Goal: Task Accomplishment & Management: Manage account settings

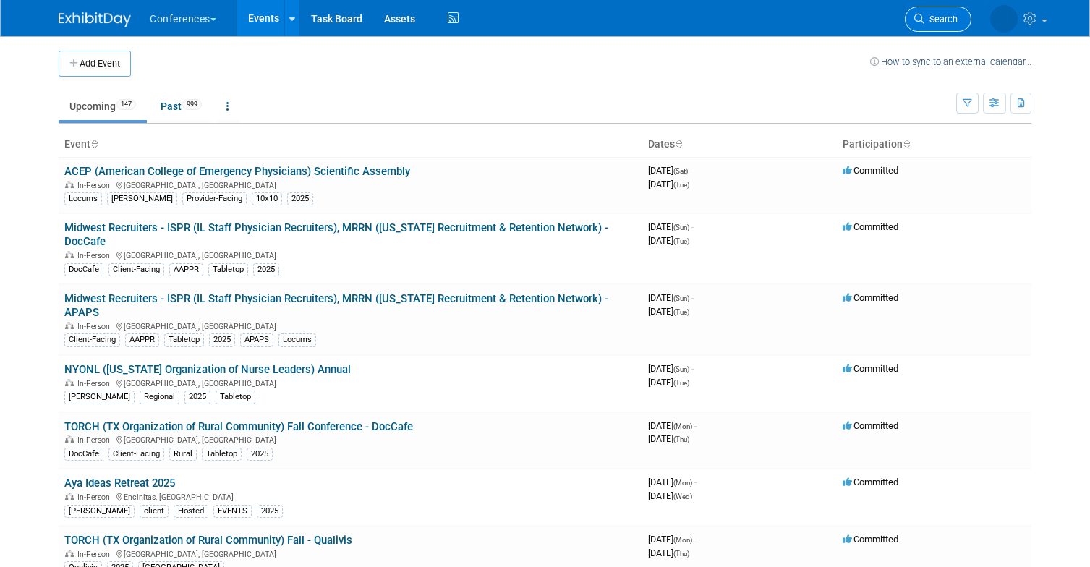
click at [934, 26] on link "Search" at bounding box center [938, 19] width 67 height 25
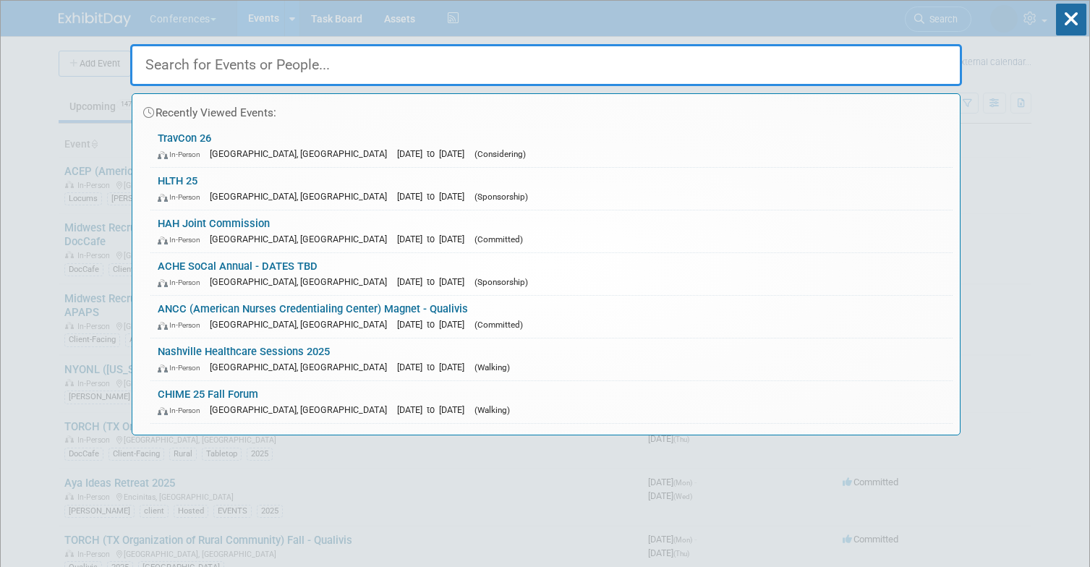
click at [658, 71] on input "text" at bounding box center [546, 65] width 832 height 42
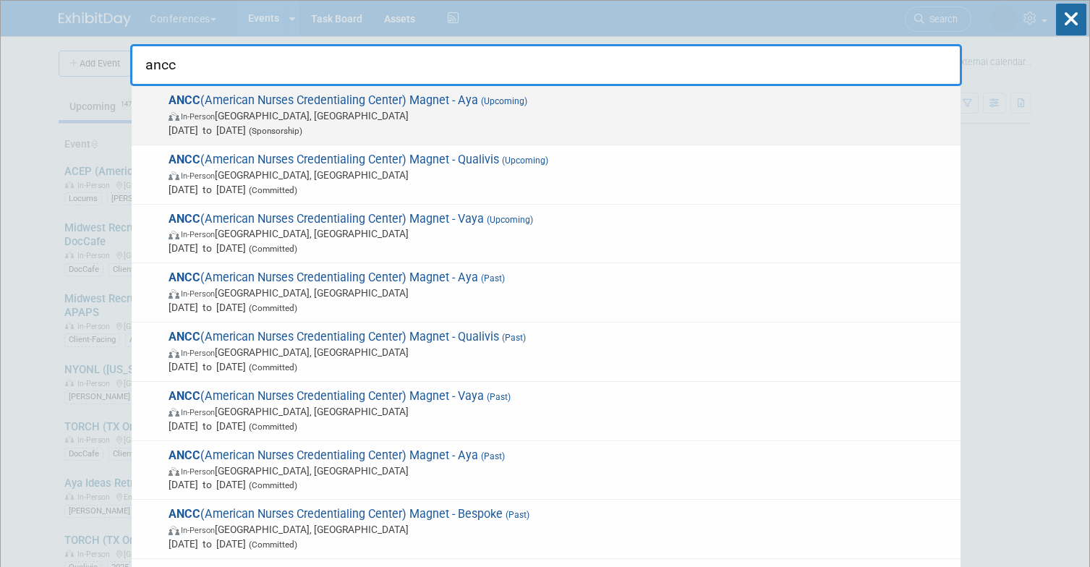
type input "ancc"
click at [262, 114] on span "In-Person Atlanta, GA" at bounding box center [560, 115] width 785 height 14
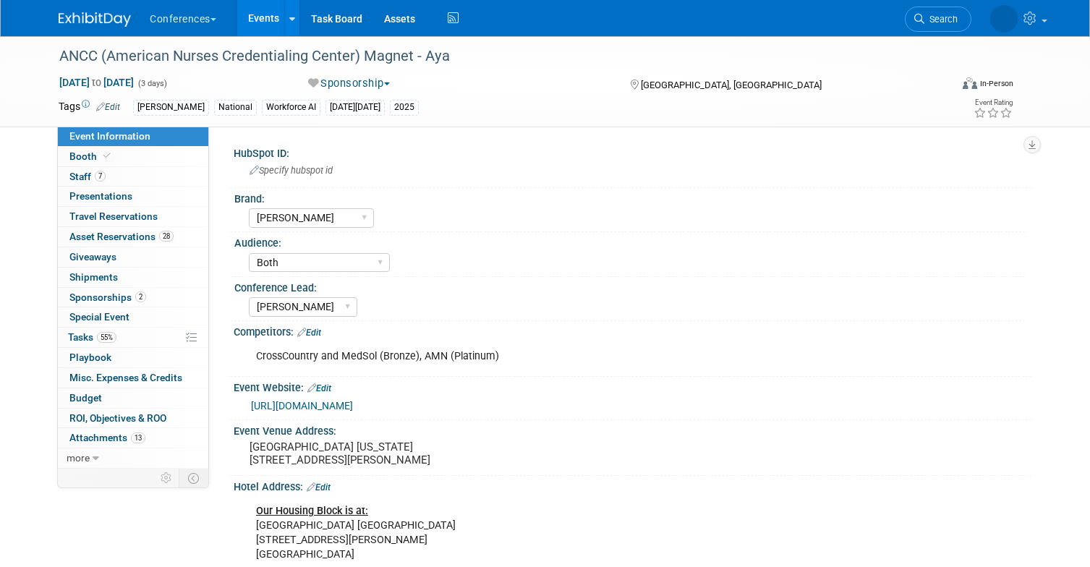
select select "[PERSON_NAME]"
select select "Both"
select select "[PERSON_NAME]"
click at [80, 158] on span "Booth" at bounding box center [91, 156] width 44 height 12
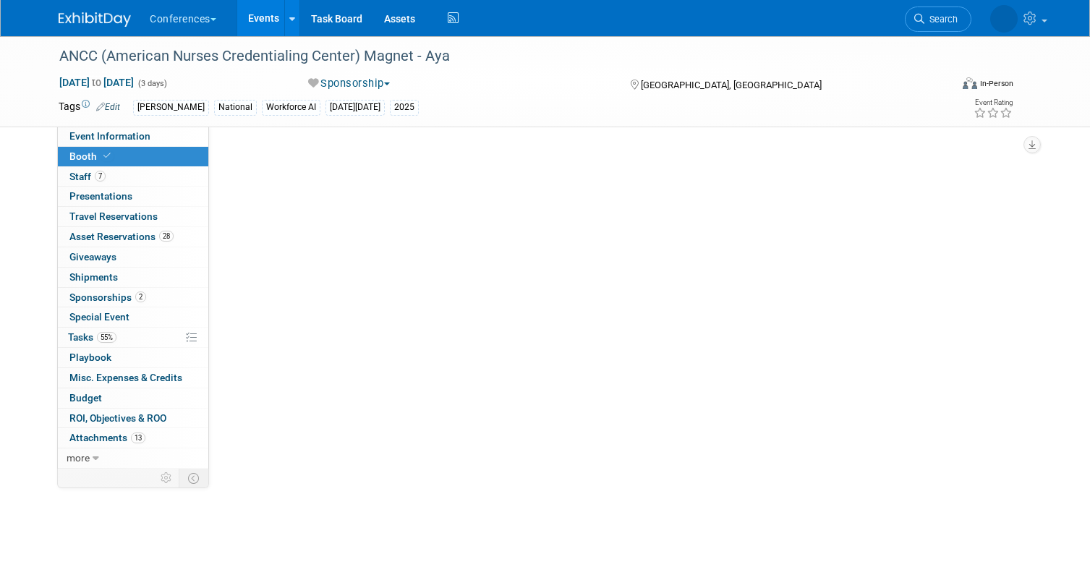
select select "20'x30'"
select select "Yes"
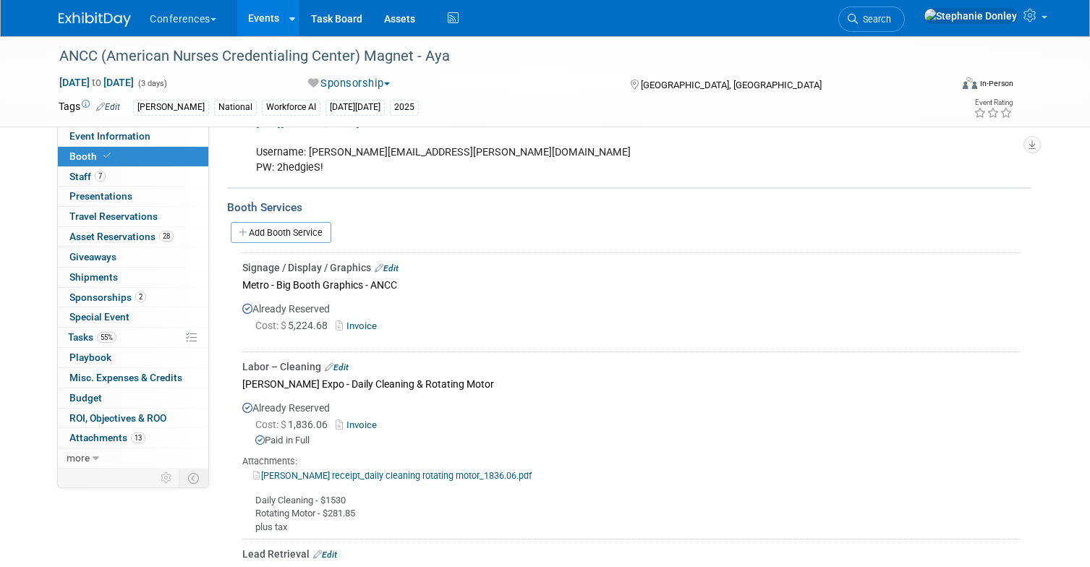
scroll to position [1110, 0]
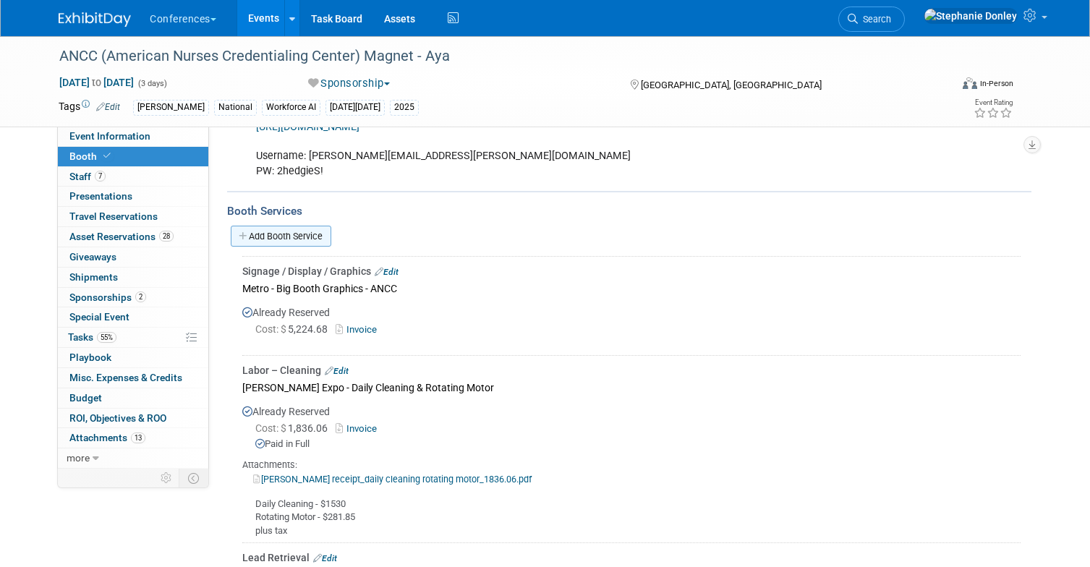
click at [297, 226] on link "Add Booth Service" at bounding box center [281, 236] width 101 height 21
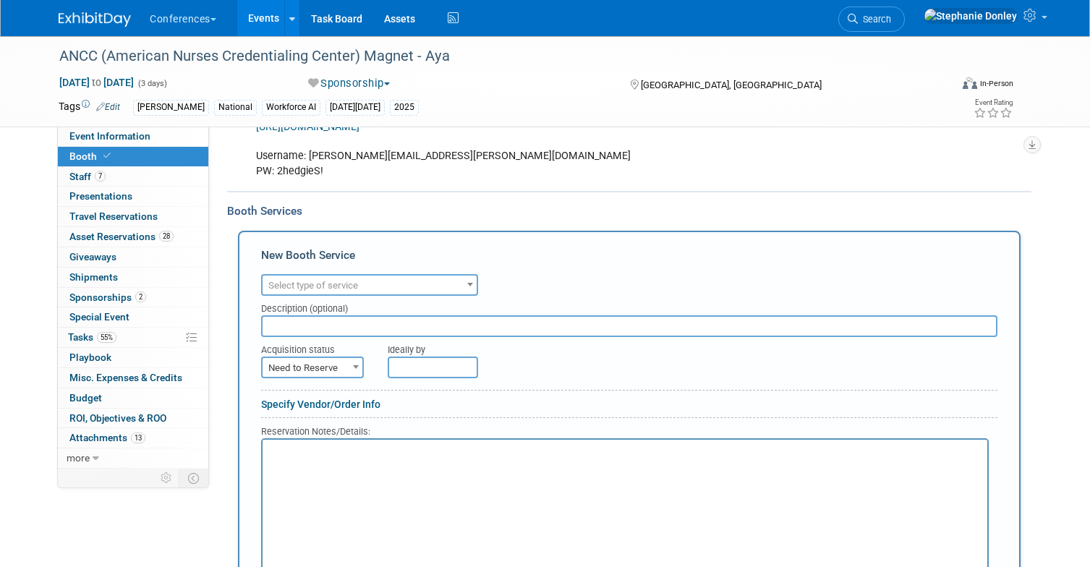
scroll to position [0, 0]
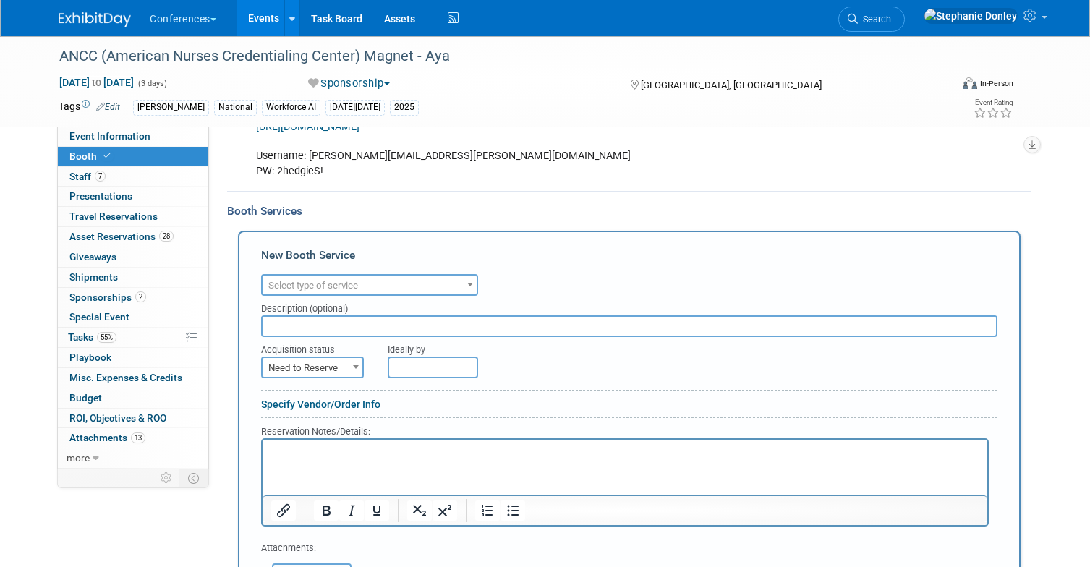
click at [354, 280] on span "Select type of service" at bounding box center [313, 285] width 90 height 11
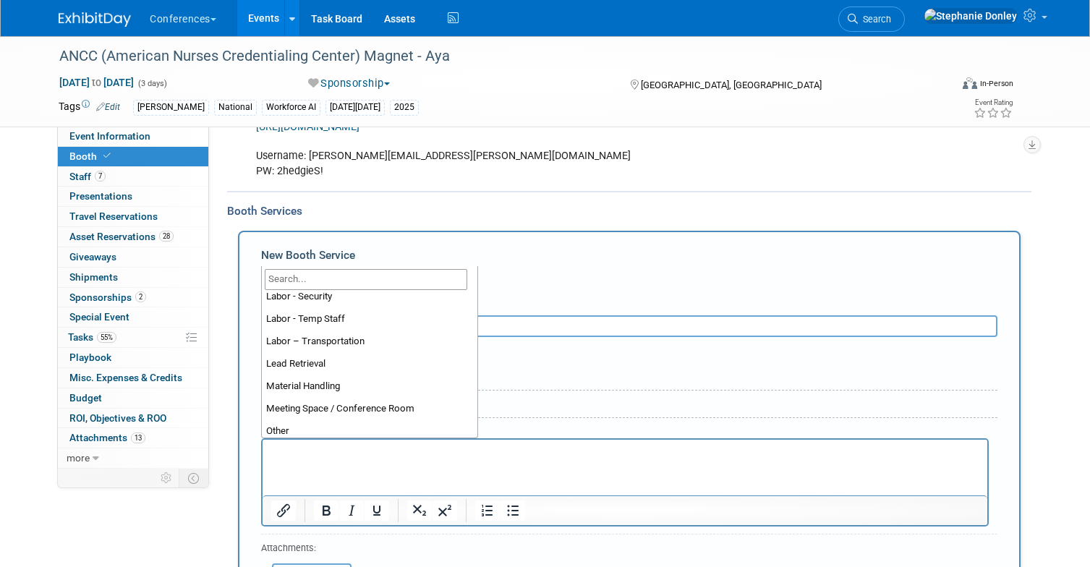
scroll to position [371, 0]
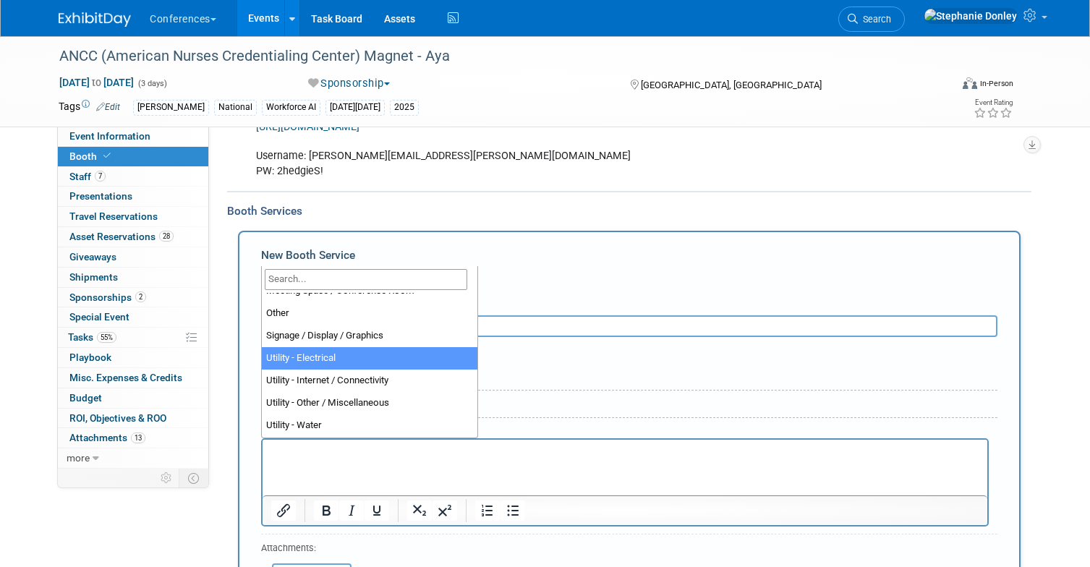
select select "8"
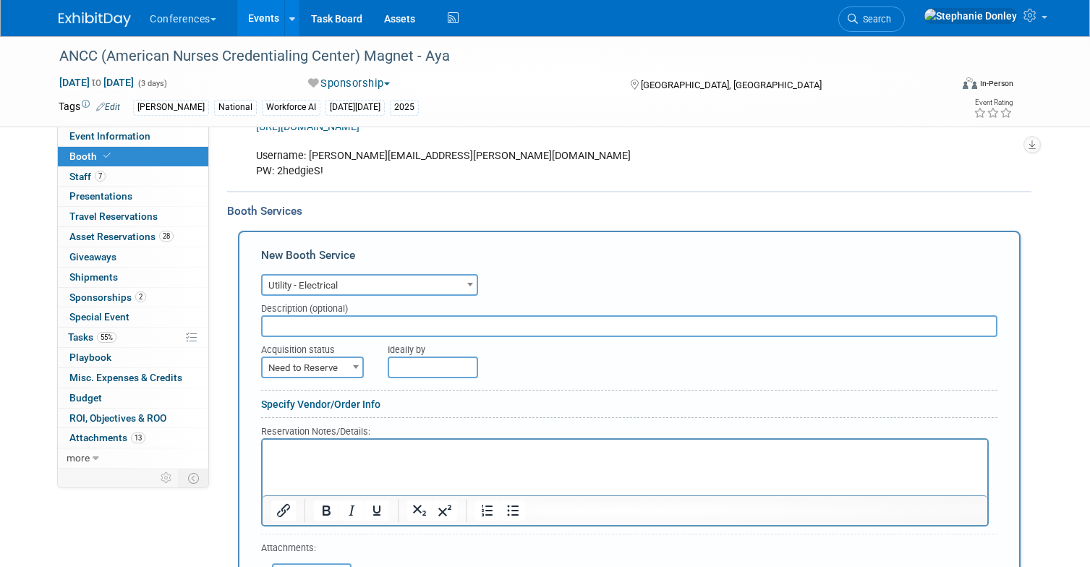
click at [299, 315] on input "text" at bounding box center [629, 326] width 736 height 22
type input "Edlen - revised power needs based on not being allowed to split power for exten…"
click at [289, 456] on p "Rich Text Area. Press ALT-0 for help." at bounding box center [625, 452] width 708 height 14
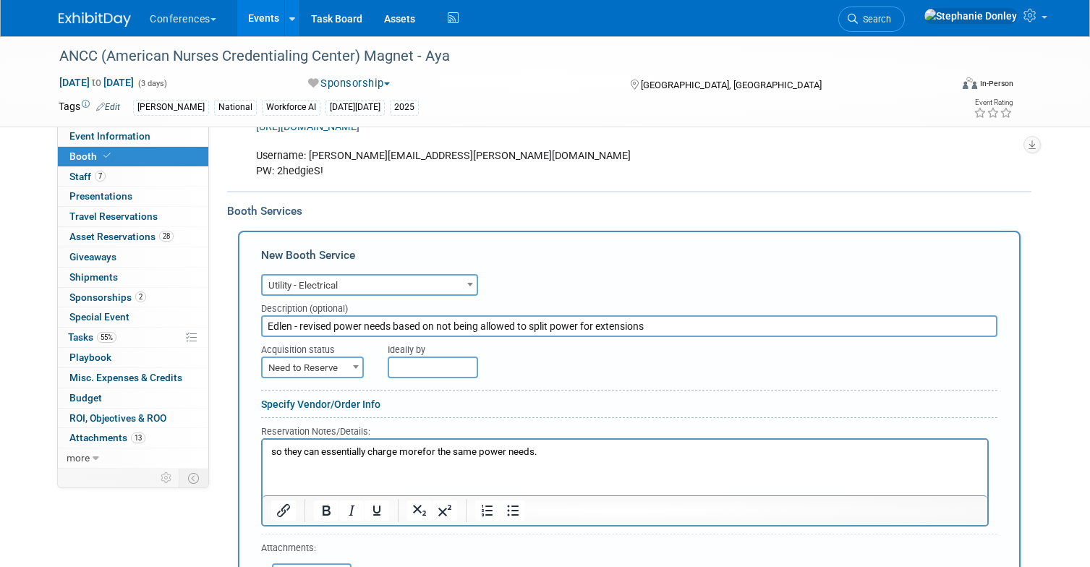
click at [427, 451] on p "so they can essentially charge morefor the same power needs." at bounding box center [625, 452] width 708 height 14
click at [423, 450] on p "so they can essentially charge morefor the same power needs." at bounding box center [625, 452] width 708 height 14
click at [573, 449] on p "so they can essentially charge more for the same power needs." at bounding box center [625, 452] width 708 height 14
click at [333, 358] on span "Need to Reserve" at bounding box center [313, 368] width 100 height 20
select select "2"
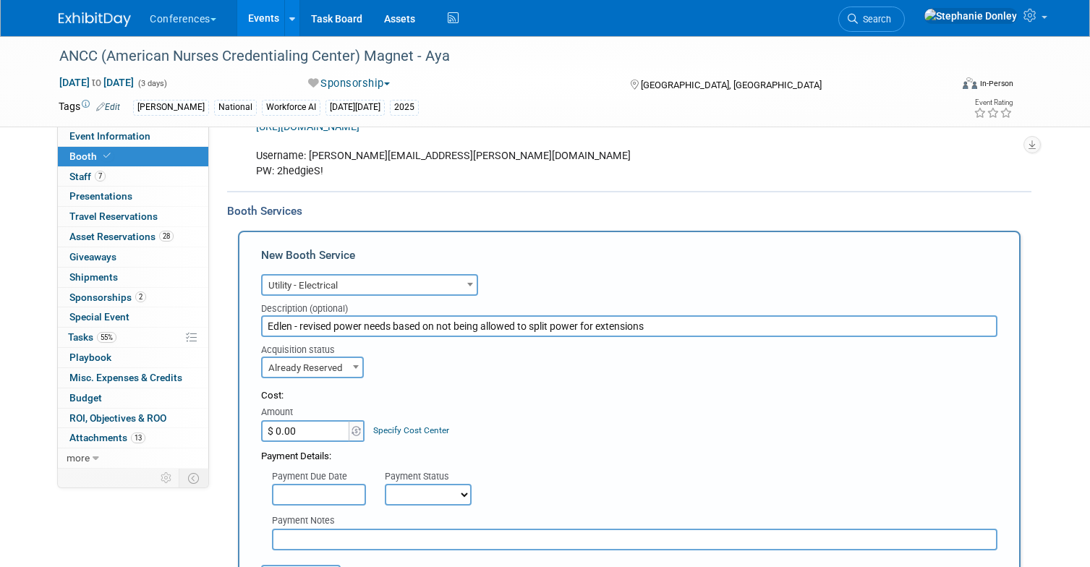
click at [296, 420] on input "$ 0.00" at bounding box center [306, 431] width 90 height 22
type input "$ 390.50"
click at [377, 425] on link "Specify Cost Center" at bounding box center [411, 430] width 76 height 10
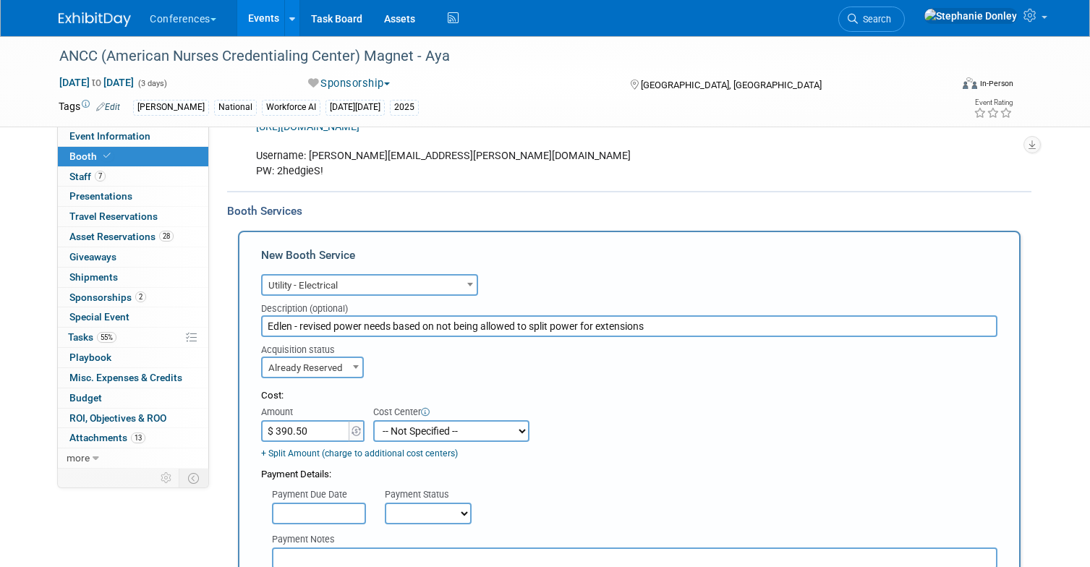
click at [377, 420] on select "-- Not Specified -- Aya Education Aya Healthcare Aya Locums Bespoke Corporate D…" at bounding box center [451, 431] width 156 height 22
select select "18965872"
click at [373, 420] on select "-- Not Specified -- Aya Education Aya Healthcare Aya Locums Bespoke Corporate D…" at bounding box center [451, 431] width 156 height 22
click at [406, 503] on select "Not Paid Yet Partially Paid Paid in Full" at bounding box center [428, 514] width 87 height 22
select select "1"
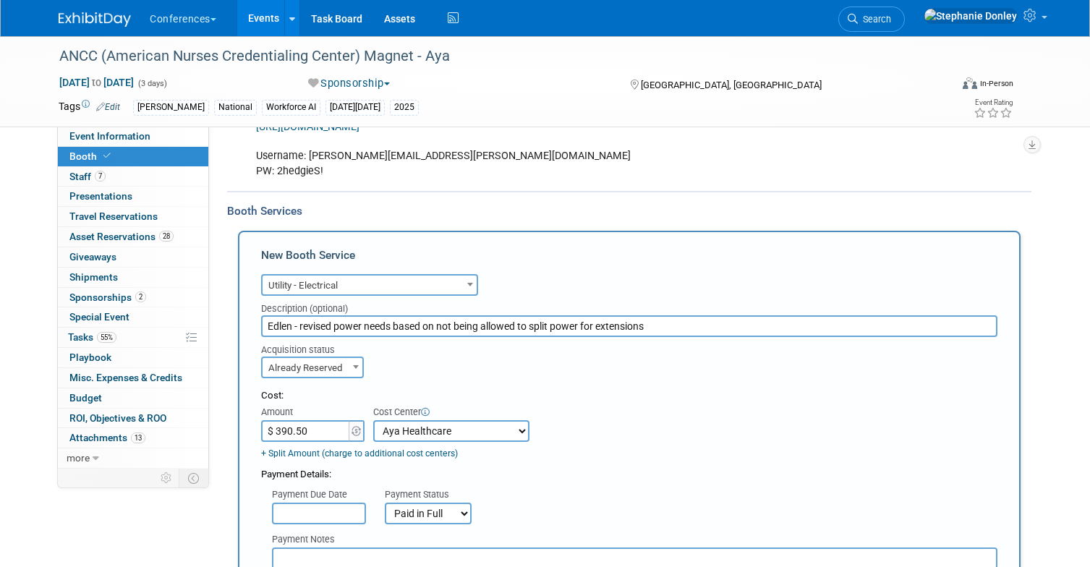
click at [385, 503] on select "Not Paid Yet Partially Paid Paid in Full" at bounding box center [428, 514] width 87 height 22
click at [605, 482] on div "Payment Due Date Payment Status Not Paid Yet Partially Paid Paid in Full Next P…" at bounding box center [629, 503] width 758 height 43
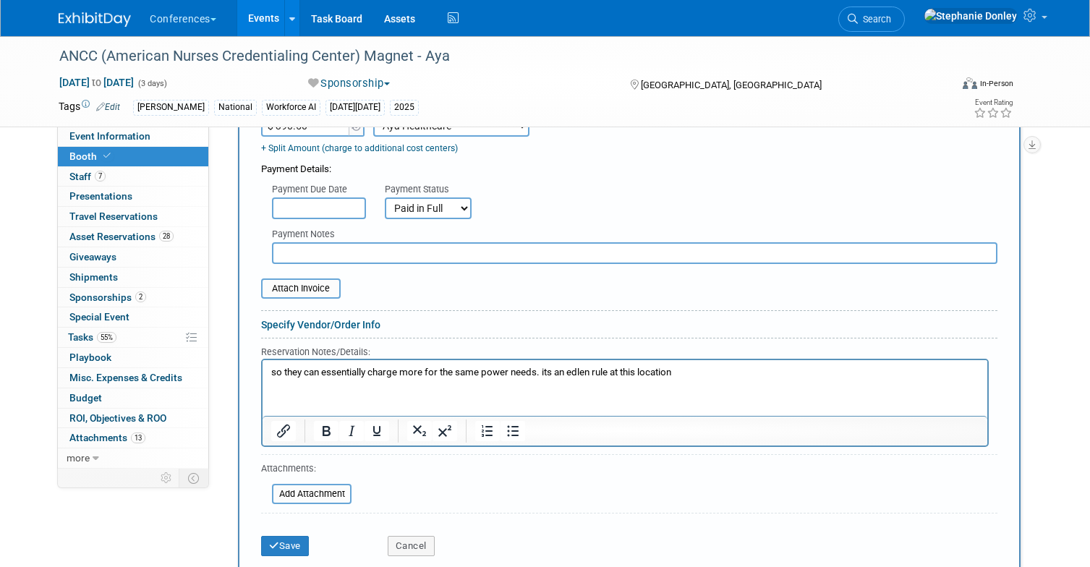
scroll to position [1430, 0]
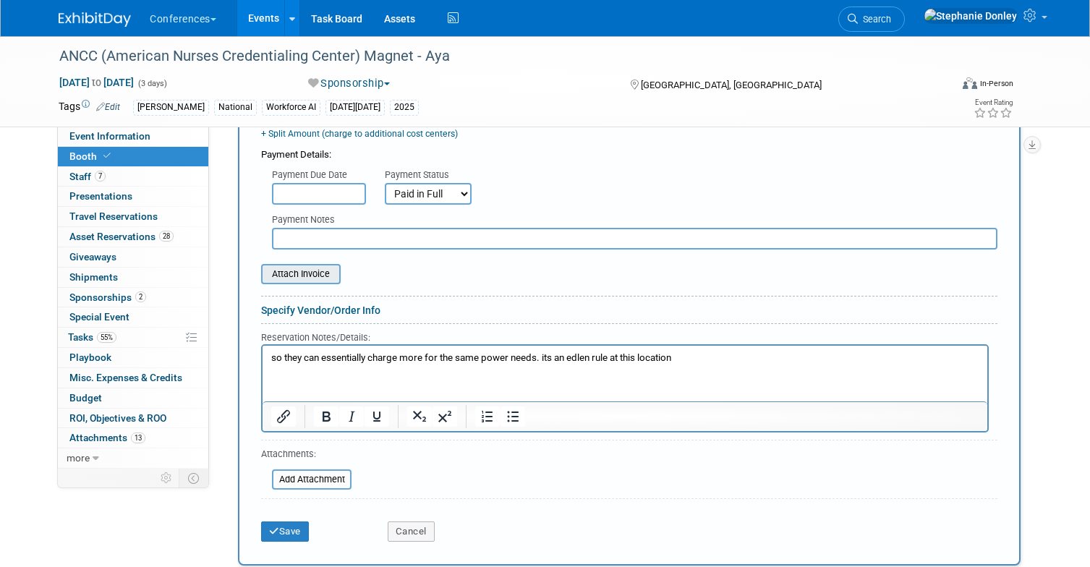
click at [296, 265] on input "file" at bounding box center [253, 273] width 172 height 17
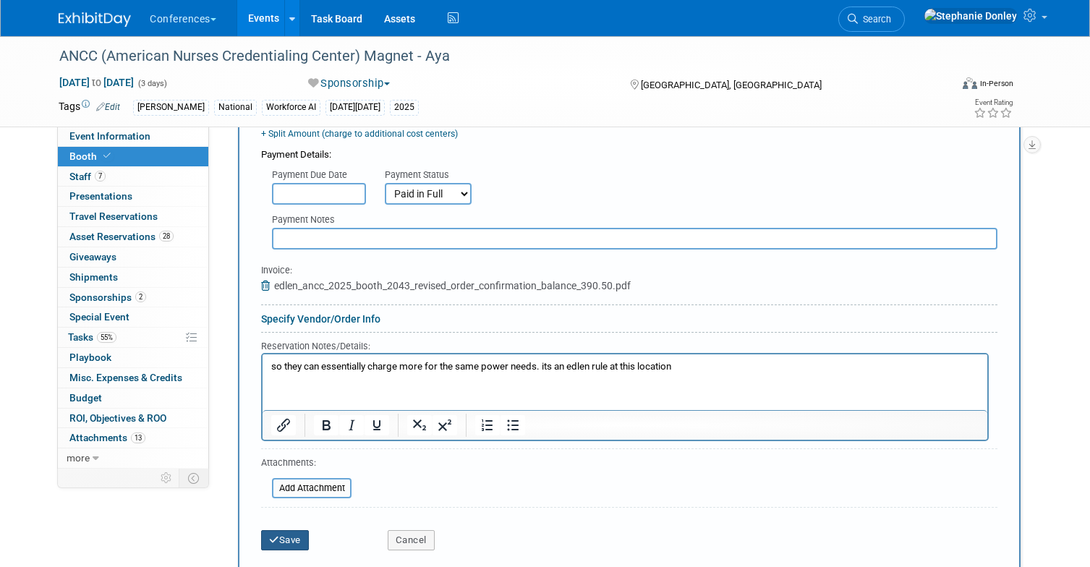
click at [295, 530] on button "Save" at bounding box center [285, 540] width 48 height 20
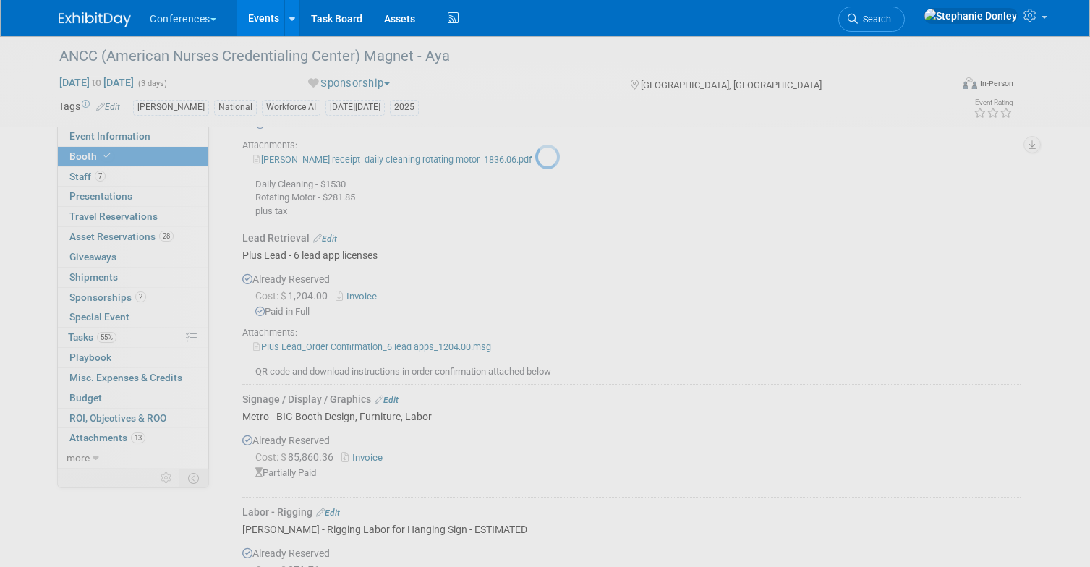
scroll to position [1987, 0]
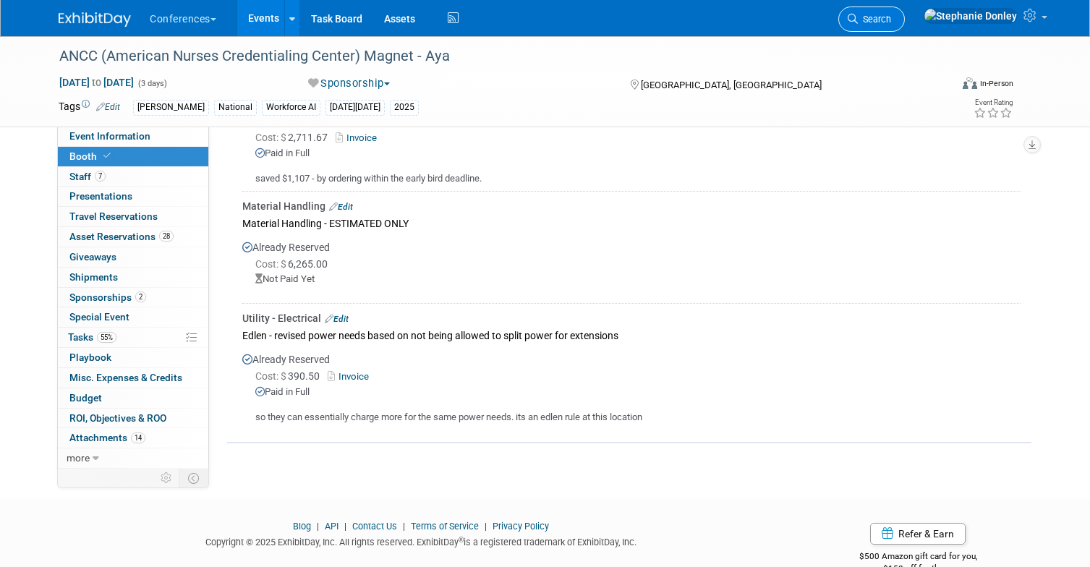
click at [891, 23] on span "Search" at bounding box center [874, 19] width 33 height 11
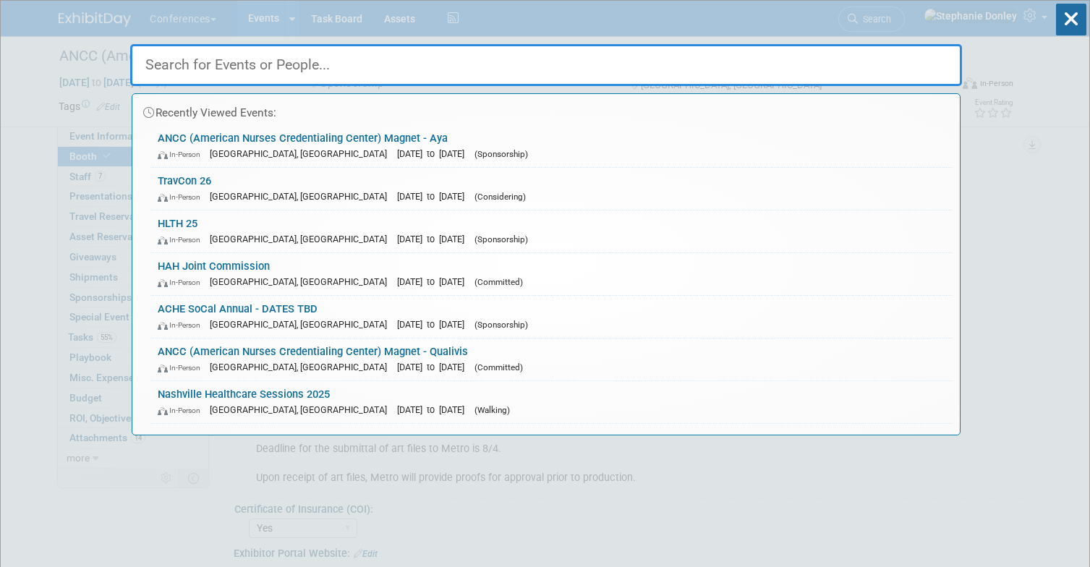
click at [795, 64] on input "text" at bounding box center [546, 65] width 832 height 42
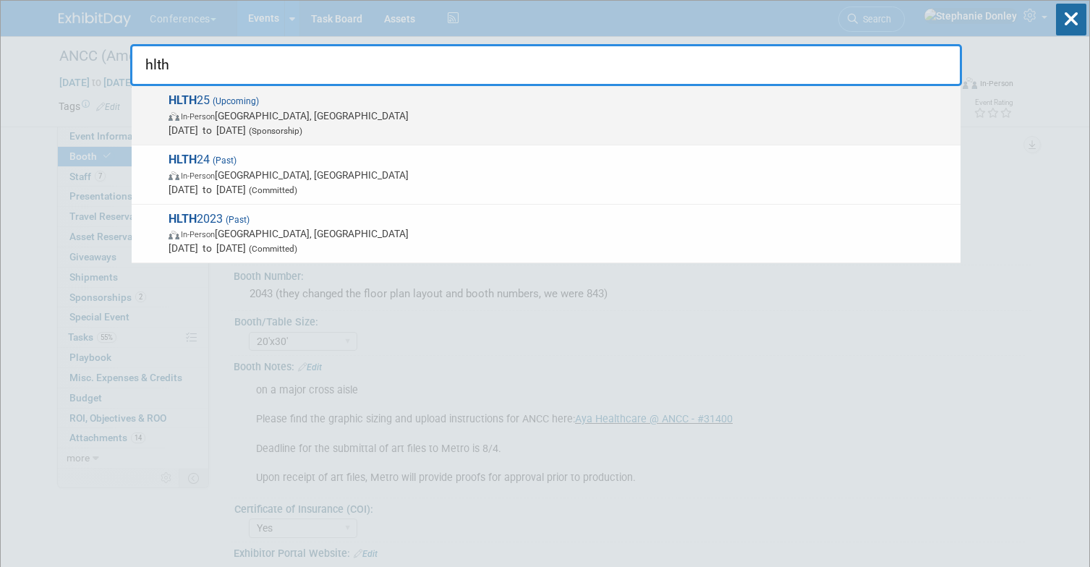
type input "hlth"
click at [232, 129] on span "Oct 19, 2025 to Oct 22, 2025 (Sponsorship)" at bounding box center [560, 130] width 785 height 14
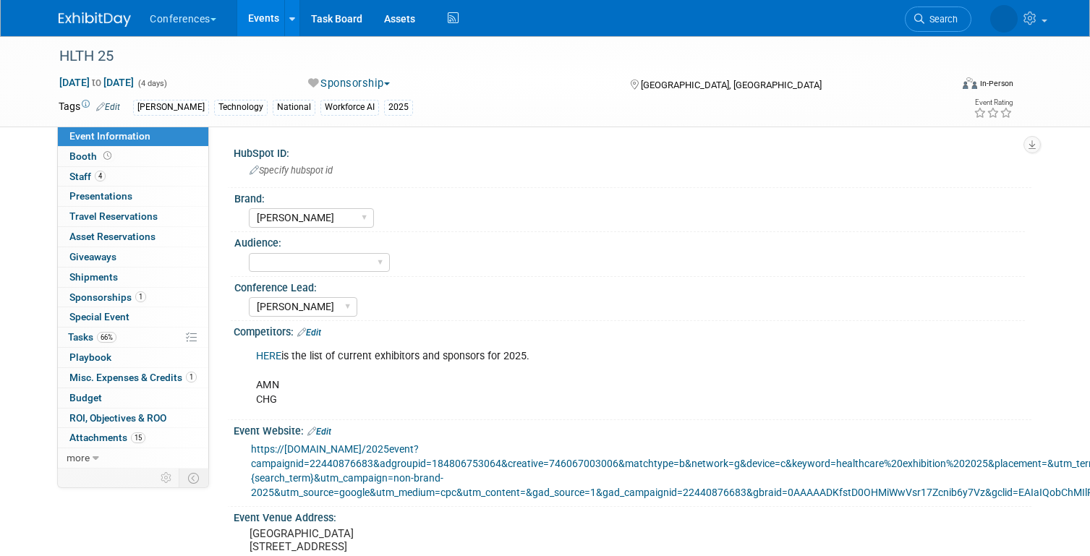
select select "[PERSON_NAME]"
click at [75, 174] on span "Staff 4" at bounding box center [87, 177] width 36 height 12
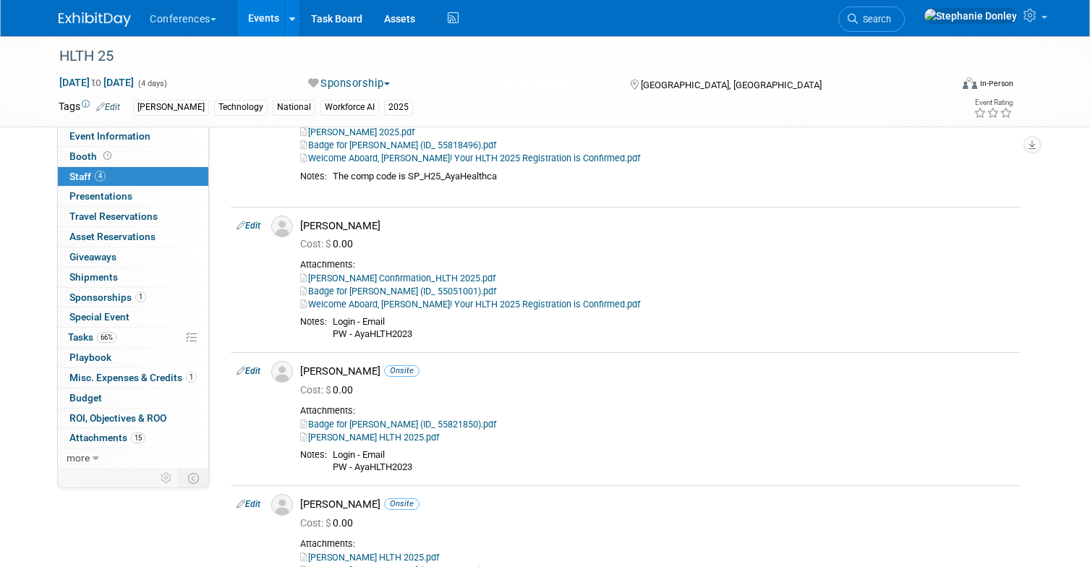
scroll to position [172, 0]
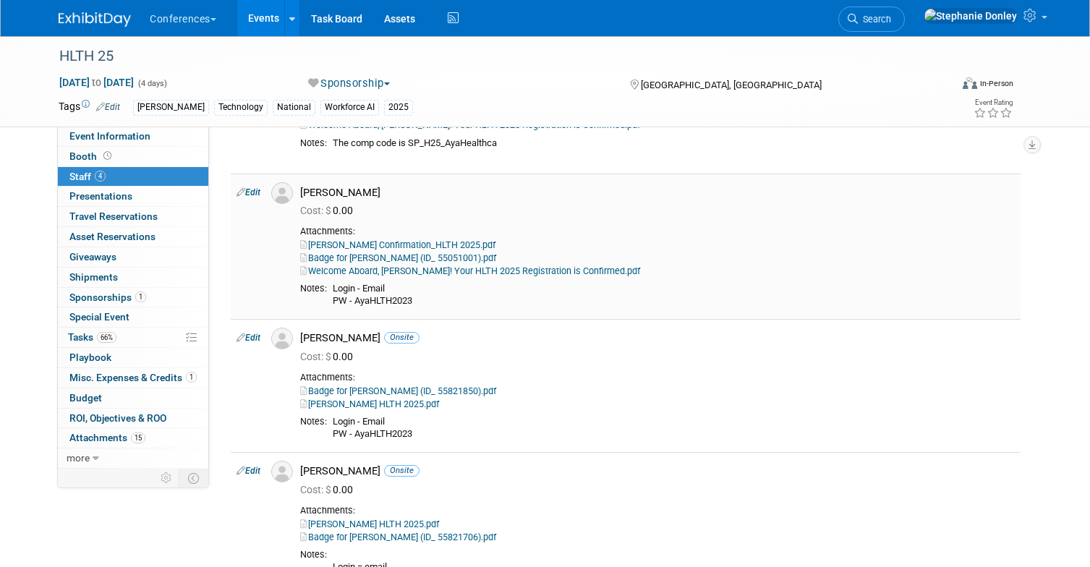
click at [255, 193] on link "Edit" at bounding box center [248, 192] width 24 height 10
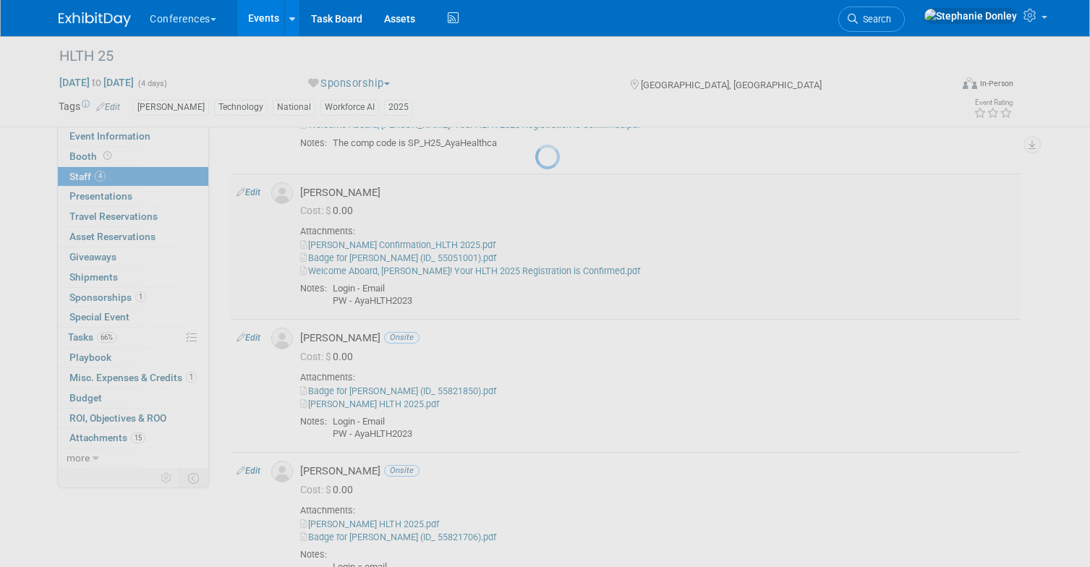
select select "72dd9404-2b13-46cc-bb26-2d5d80bd4c23"
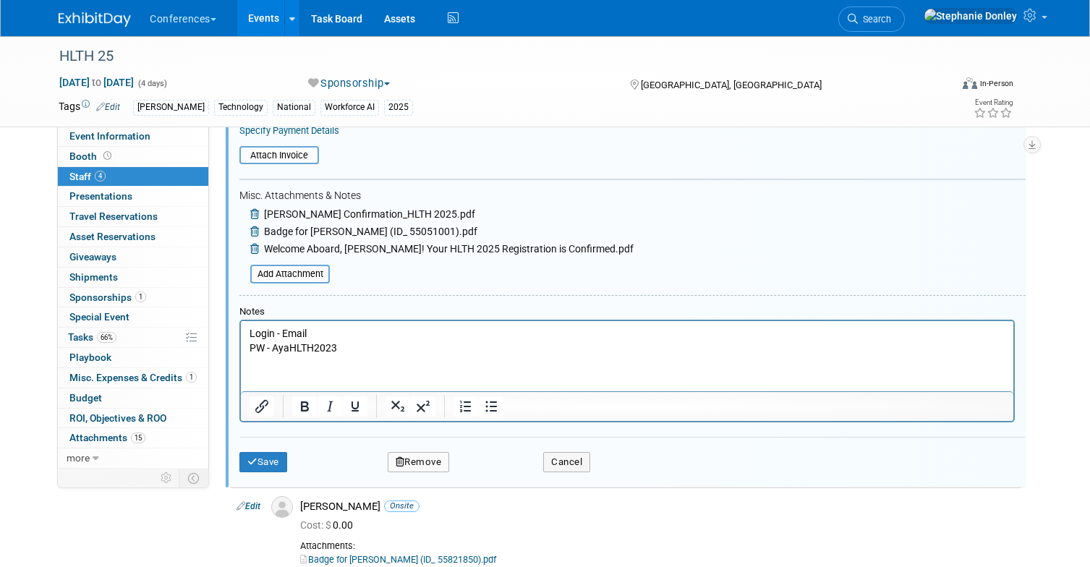
scroll to position [584, 0]
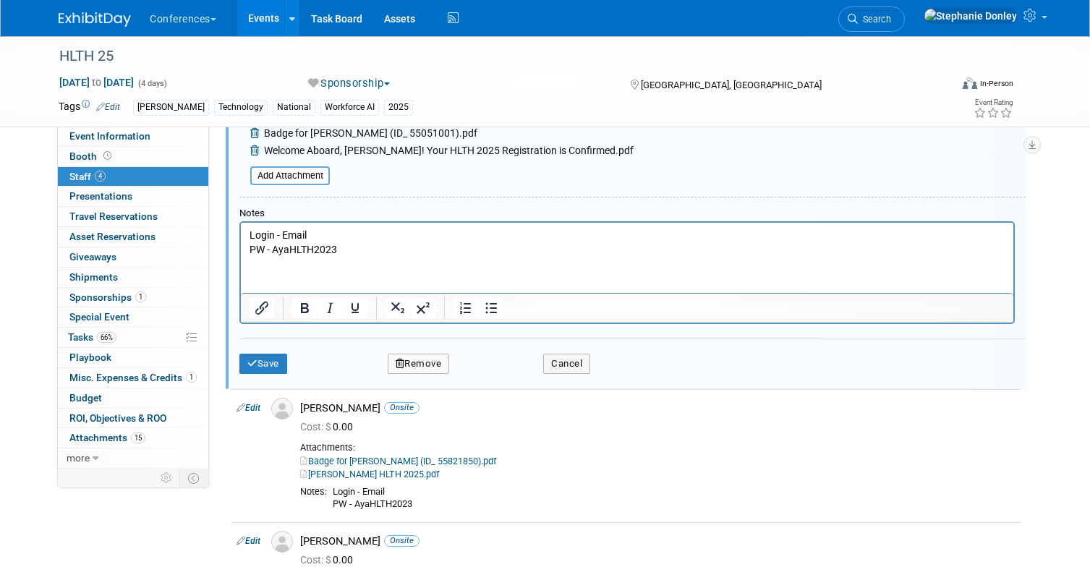
click at [377, 253] on p "Login - Email PW - AyaHLTH2023" at bounding box center [627, 243] width 756 height 28
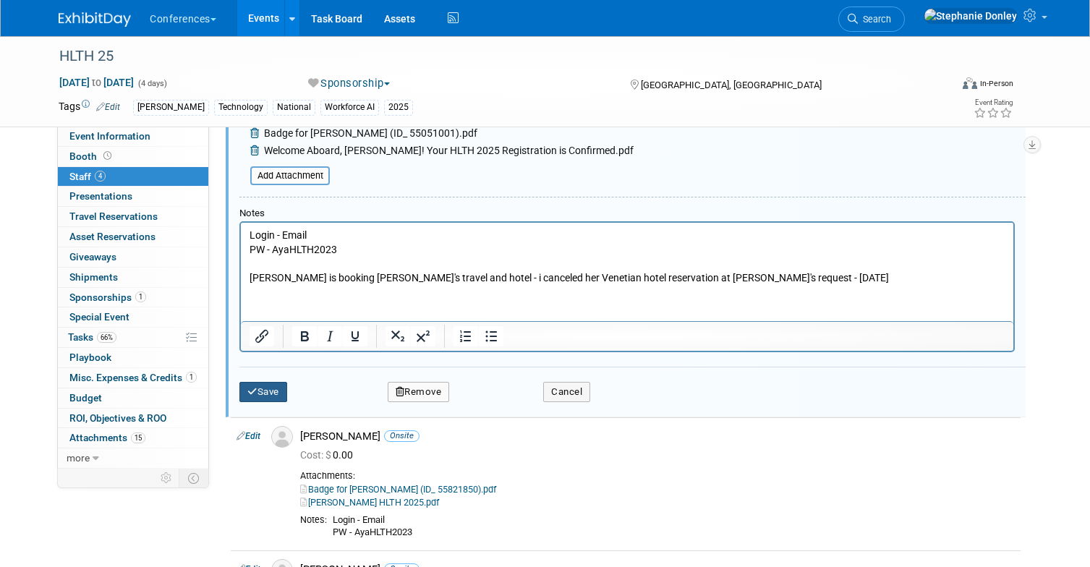
click at [260, 390] on button "Save" at bounding box center [263, 392] width 48 height 20
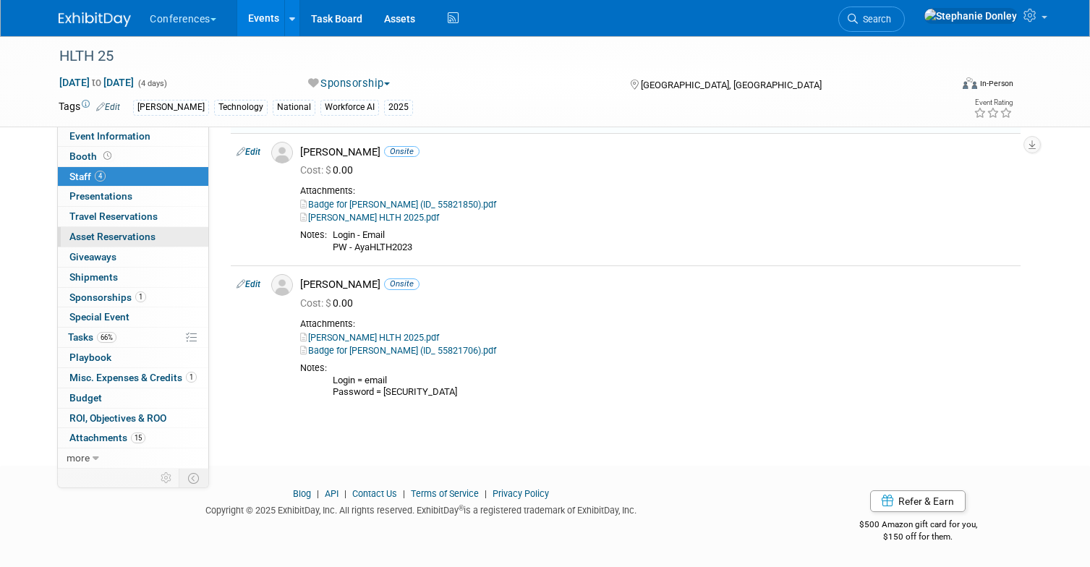
scroll to position [397, 0]
click at [91, 219] on span "Travel Reservations 0" at bounding box center [113, 216] width 88 height 12
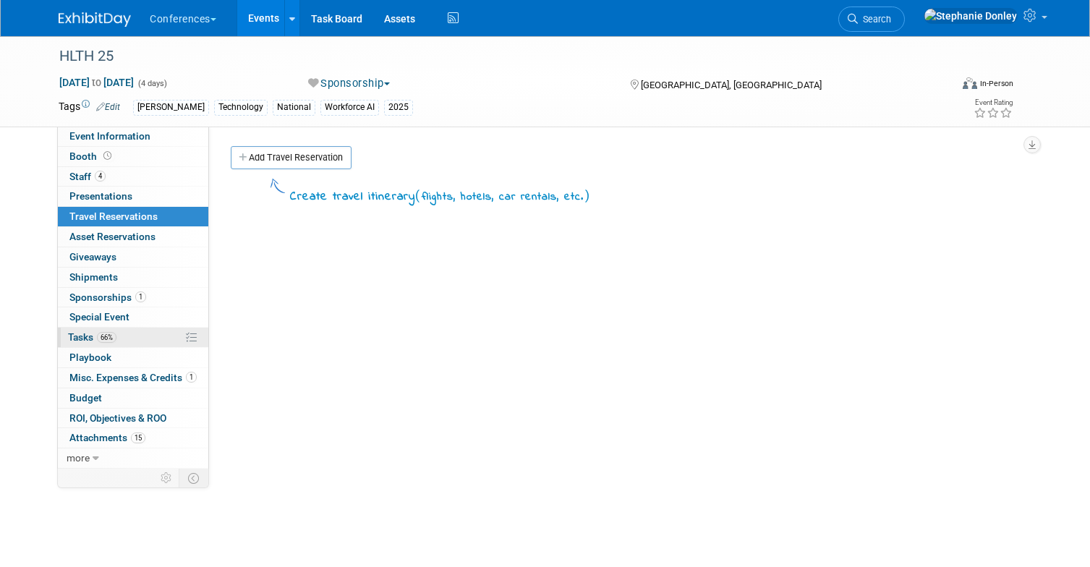
click at [93, 337] on span "Tasks 66%" at bounding box center [92, 337] width 48 height 12
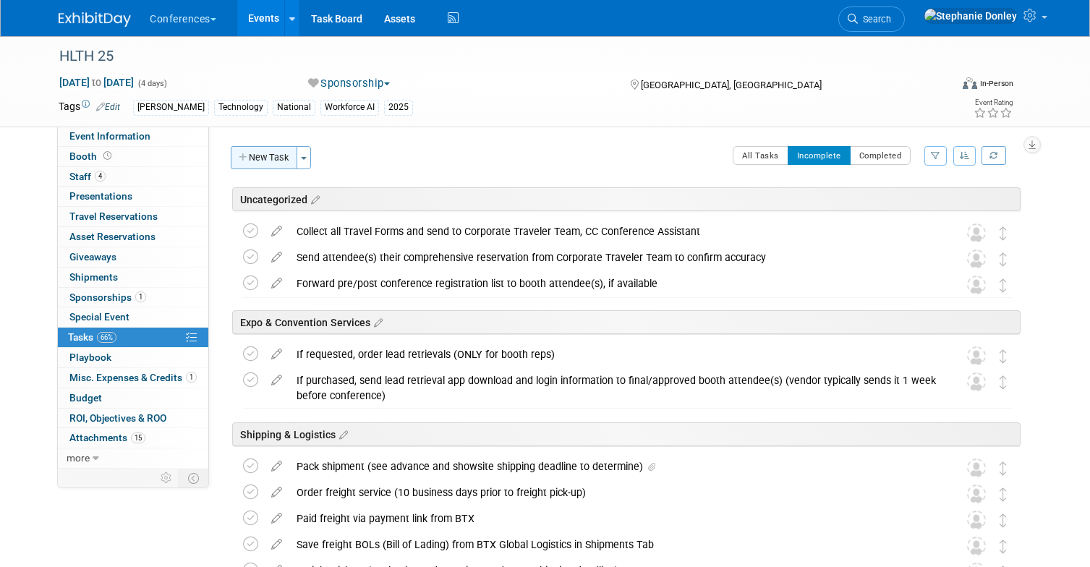
click at [269, 155] on button "New Task" at bounding box center [264, 157] width 67 height 23
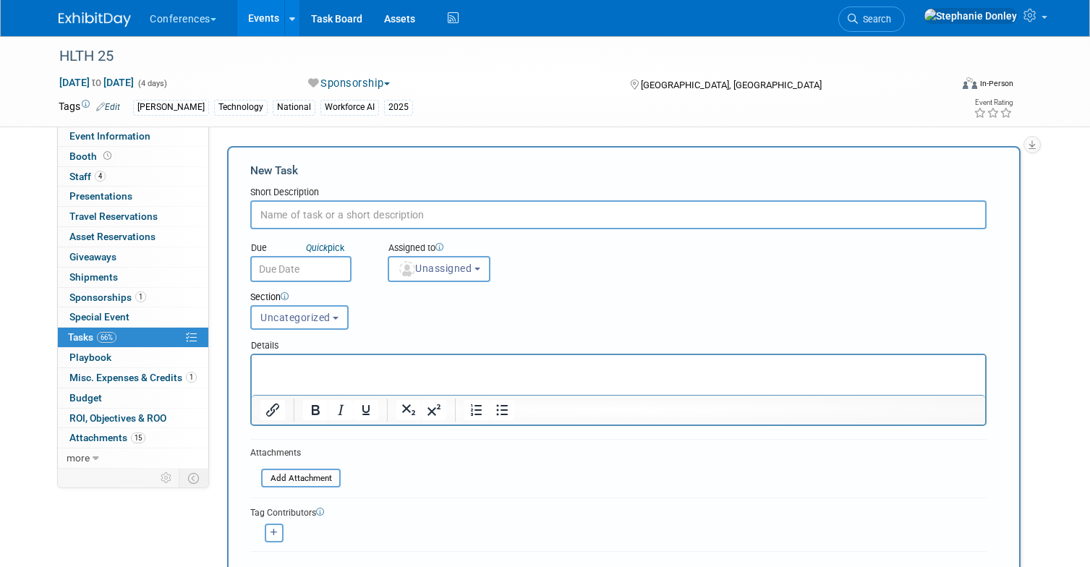
click at [306, 217] on input "text" at bounding box center [618, 214] width 736 height 29
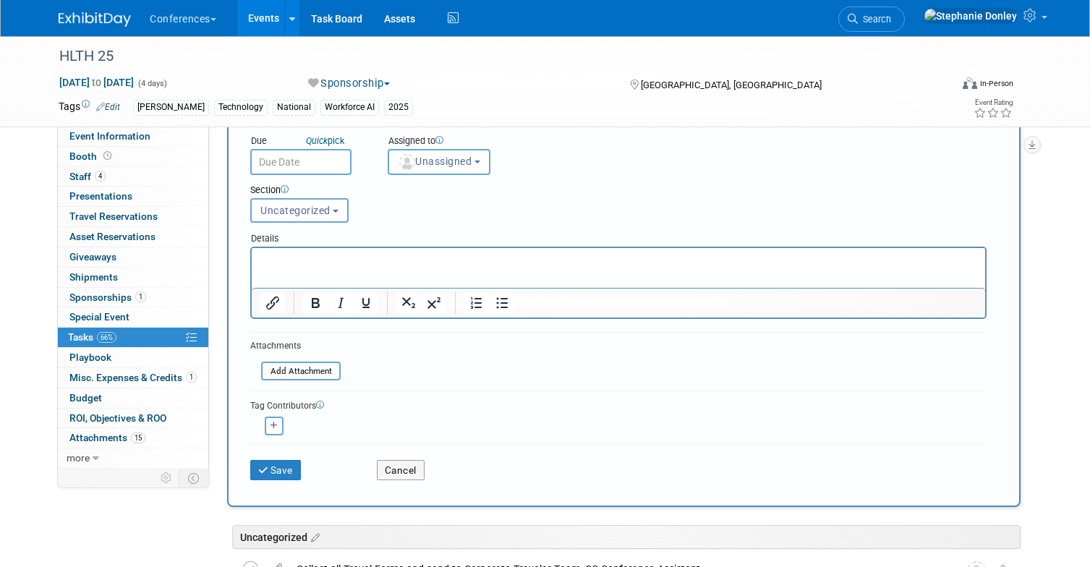
scroll to position [124, 0]
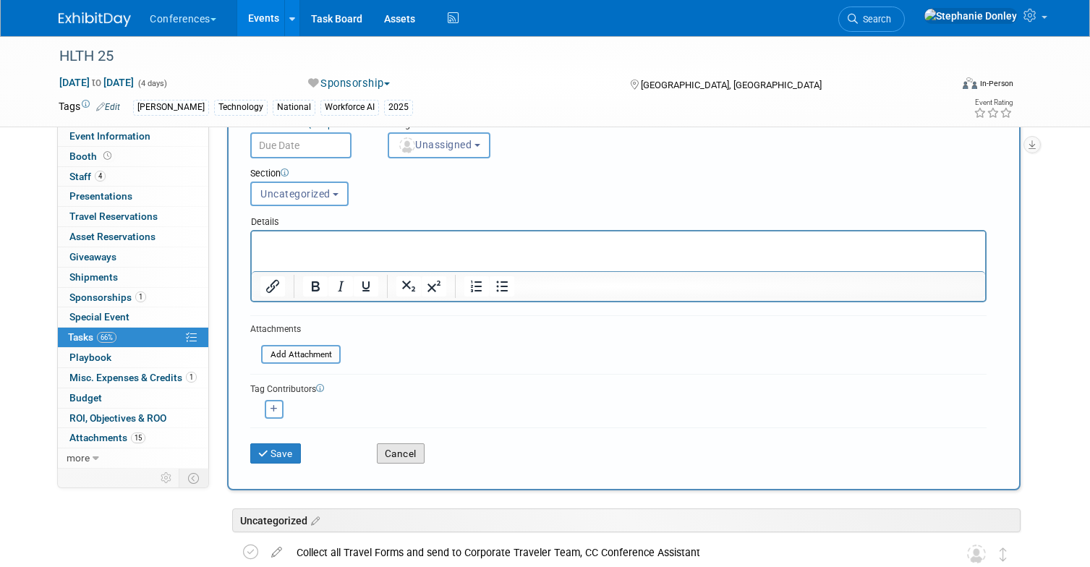
click at [404, 454] on button "Cancel" at bounding box center [401, 453] width 48 height 20
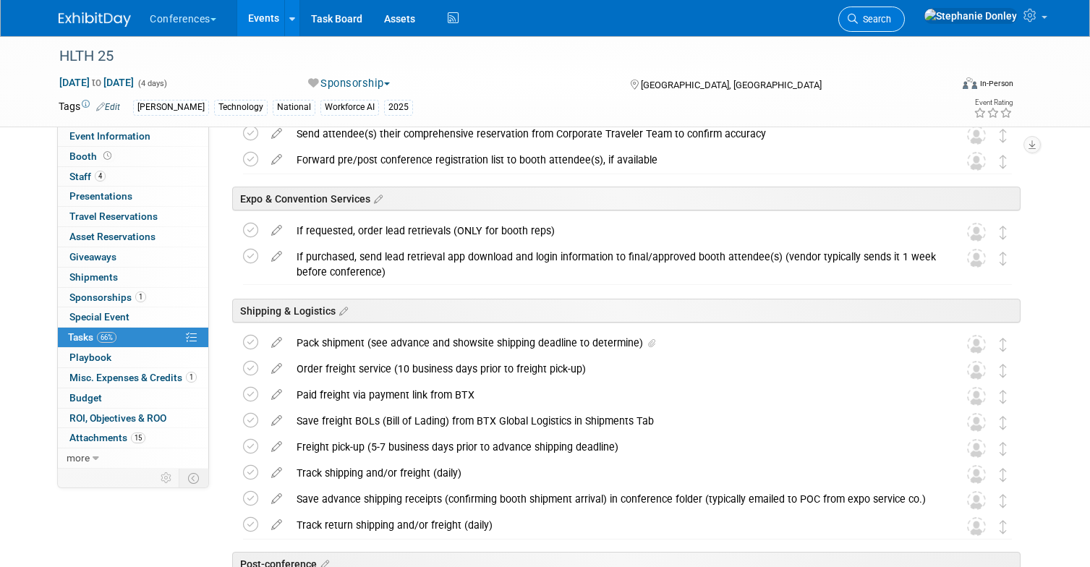
click at [891, 19] on span "Search" at bounding box center [874, 19] width 33 height 11
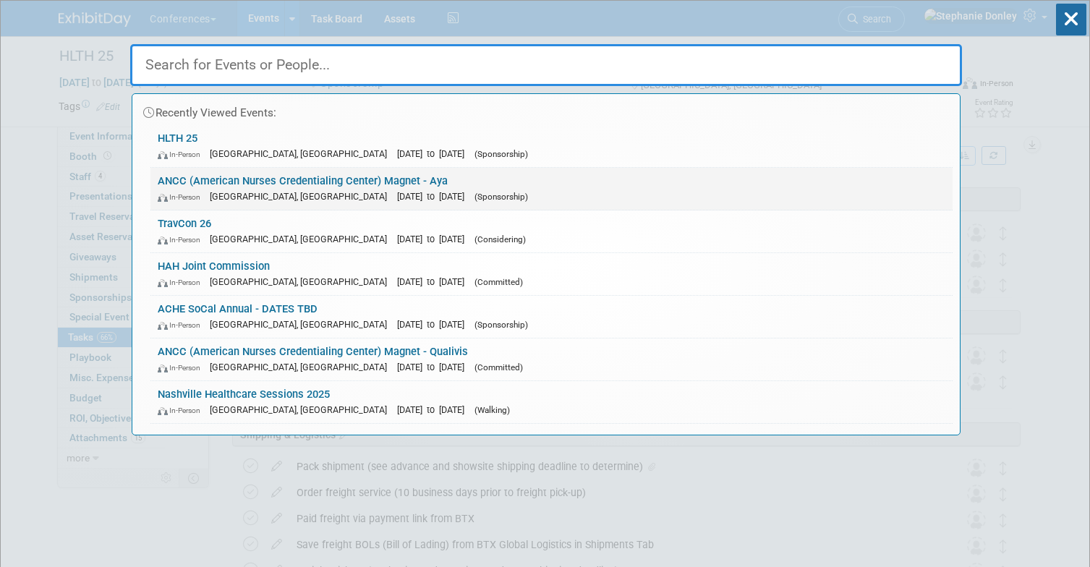
click at [255, 183] on link "ANCC (American Nurses Credentialing Center) Magnet - Aya In-Person Atlanta, GA …" at bounding box center [551, 189] width 802 height 42
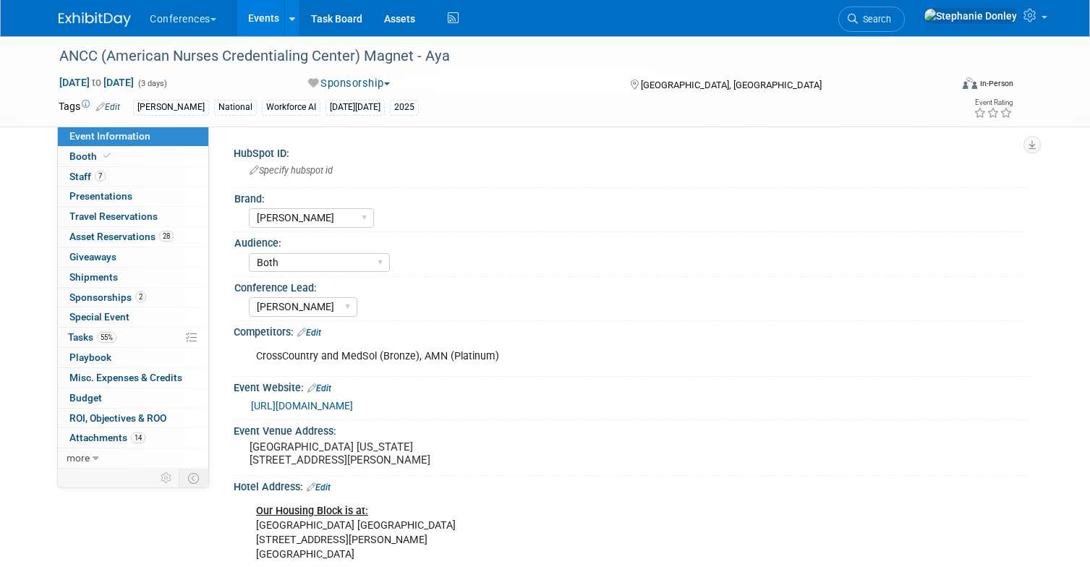
select select "[PERSON_NAME]"
select select "Both"
select select "[PERSON_NAME]"
click at [85, 153] on span "Booth" at bounding box center [91, 156] width 44 height 12
select select "20'x30'"
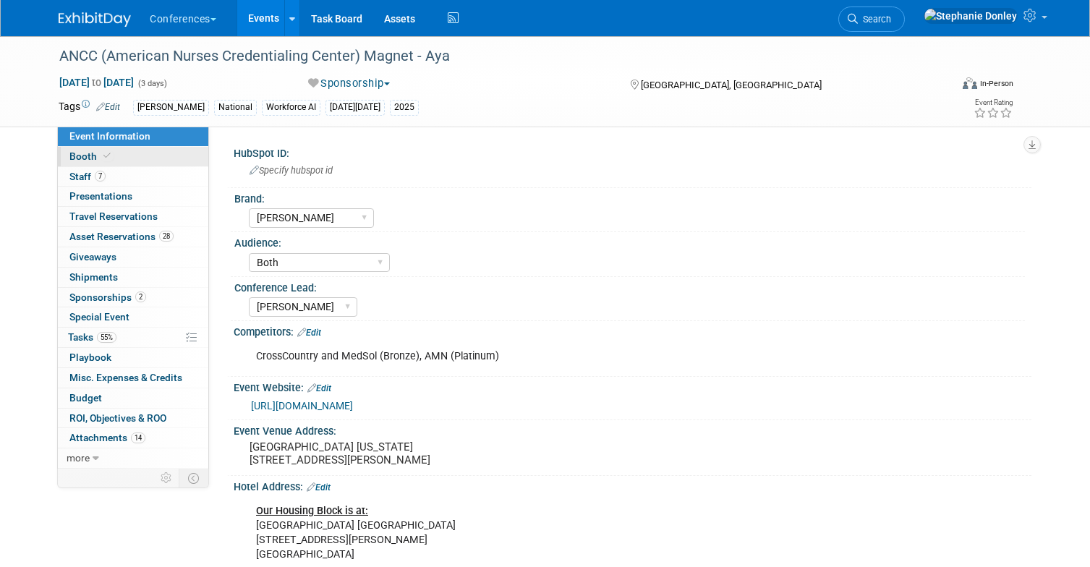
select select "Yes"
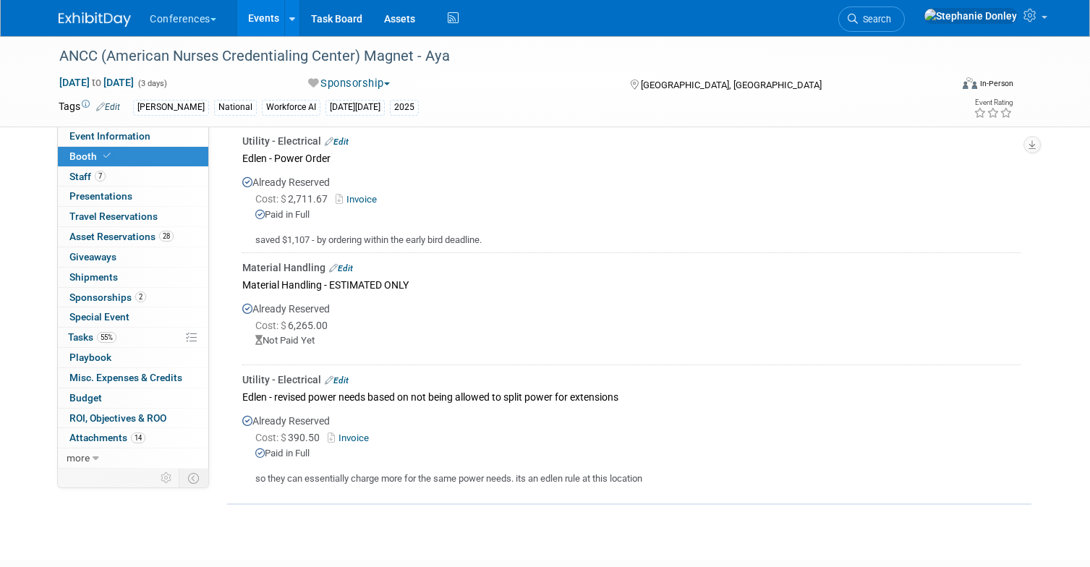
scroll to position [1936, 0]
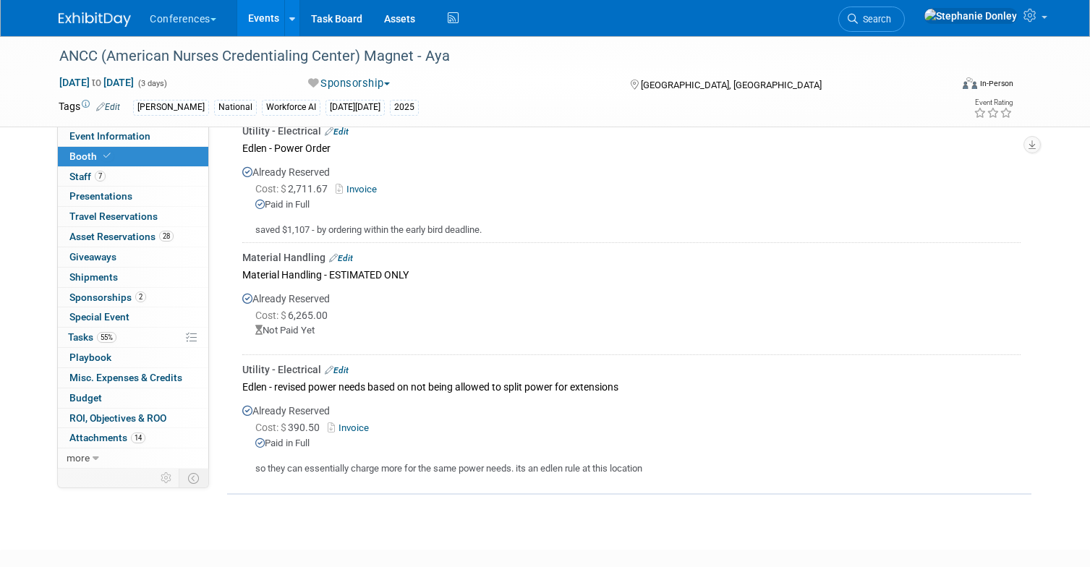
click at [343, 365] on link "Edit" at bounding box center [337, 370] width 24 height 10
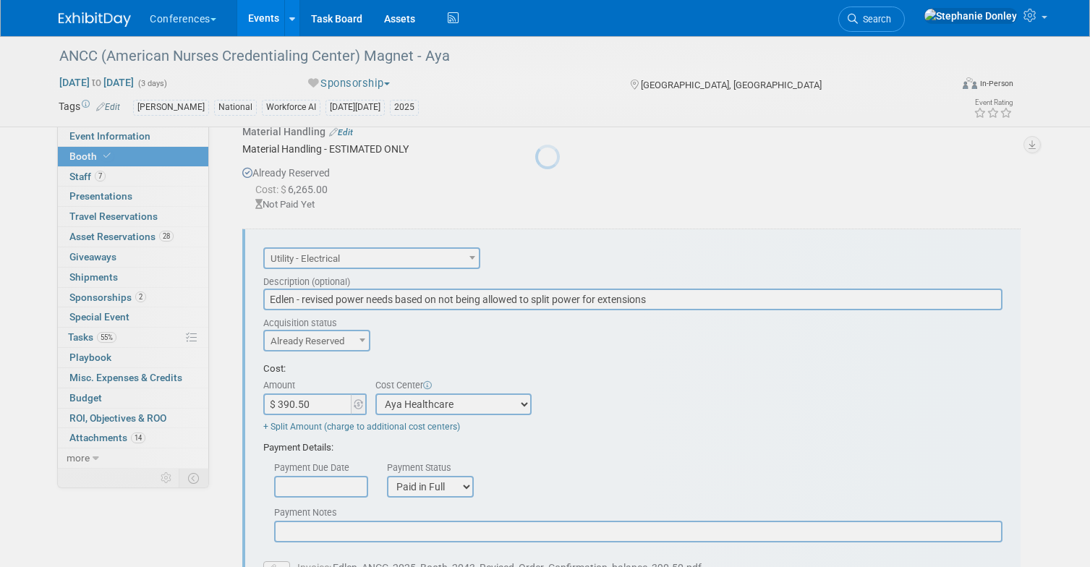
scroll to position [0, 0]
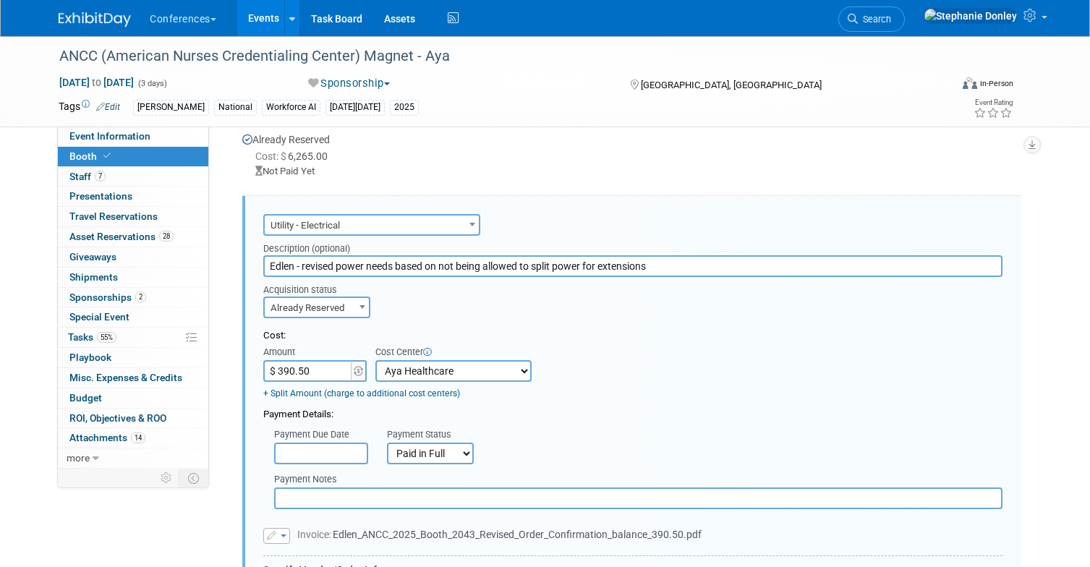
click at [304, 360] on input "$ 390.50" at bounding box center [308, 371] width 90 height 22
click at [807, 400] on div "Payment Details:" at bounding box center [632, 411] width 739 height 22
click at [320, 360] on input "$ 644.00" at bounding box center [308, 371] width 90 height 22
type input "$ 644.78"
click at [551, 400] on div "Payment Details:" at bounding box center [632, 411] width 739 height 22
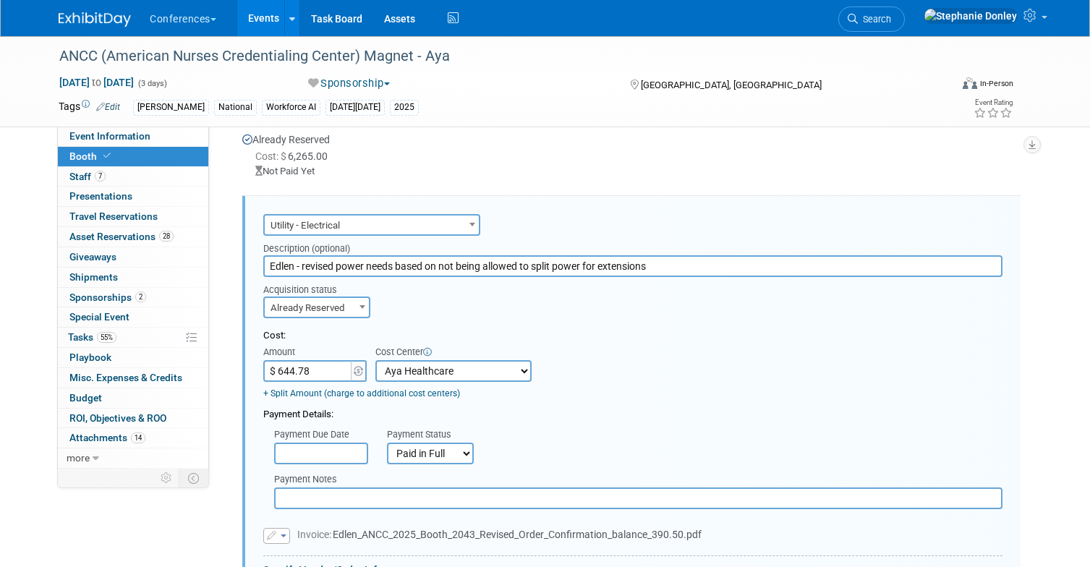
click at [284, 534] on span "button" at bounding box center [284, 535] width 6 height 3
click at [335, 547] on link "Replace with a new file" at bounding box center [336, 557] width 145 height 20
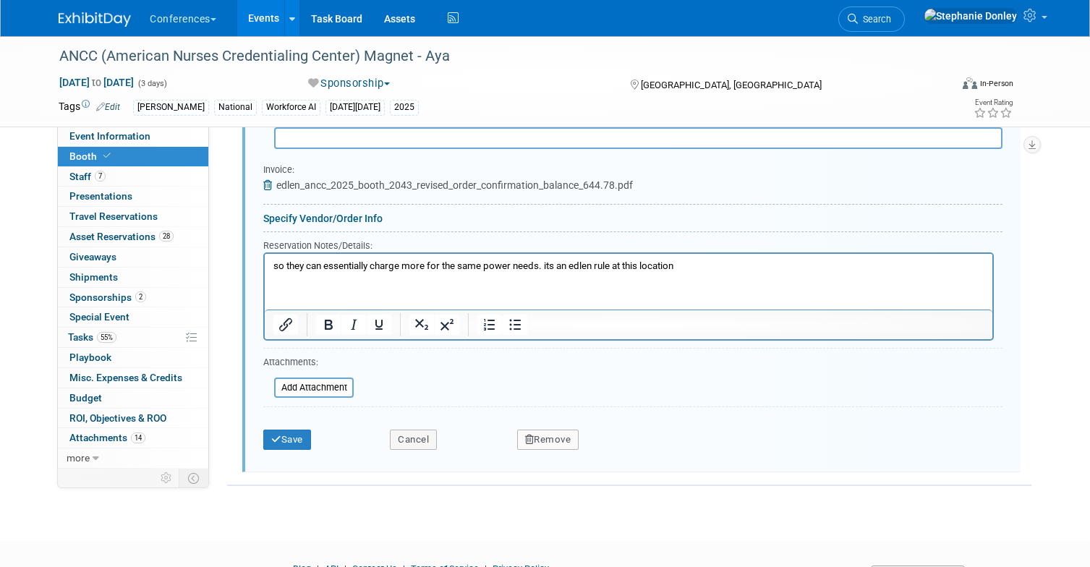
scroll to position [2480, 0]
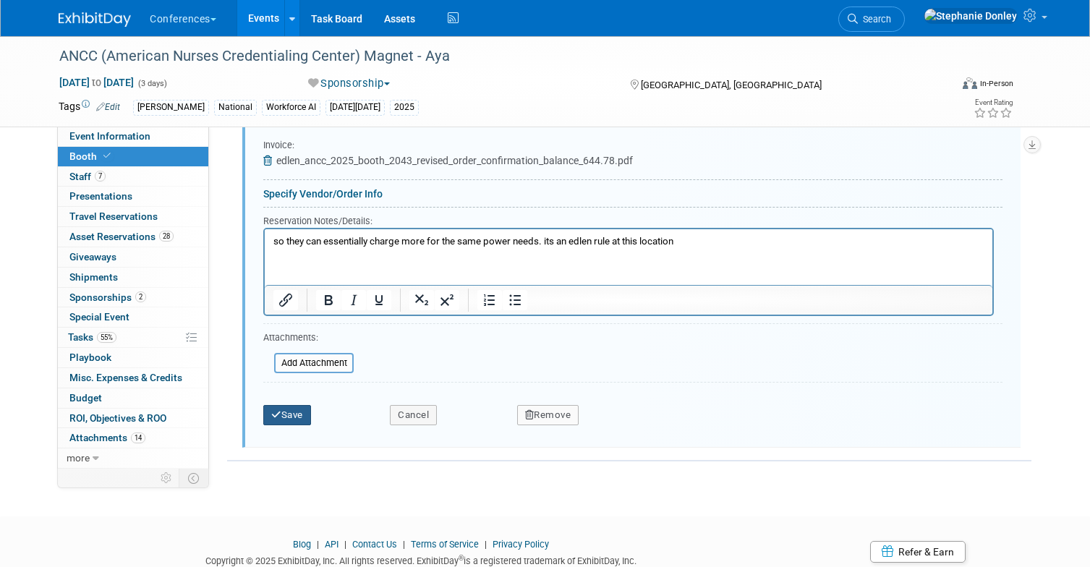
click at [281, 410] on icon "submit" at bounding box center [276, 414] width 10 height 9
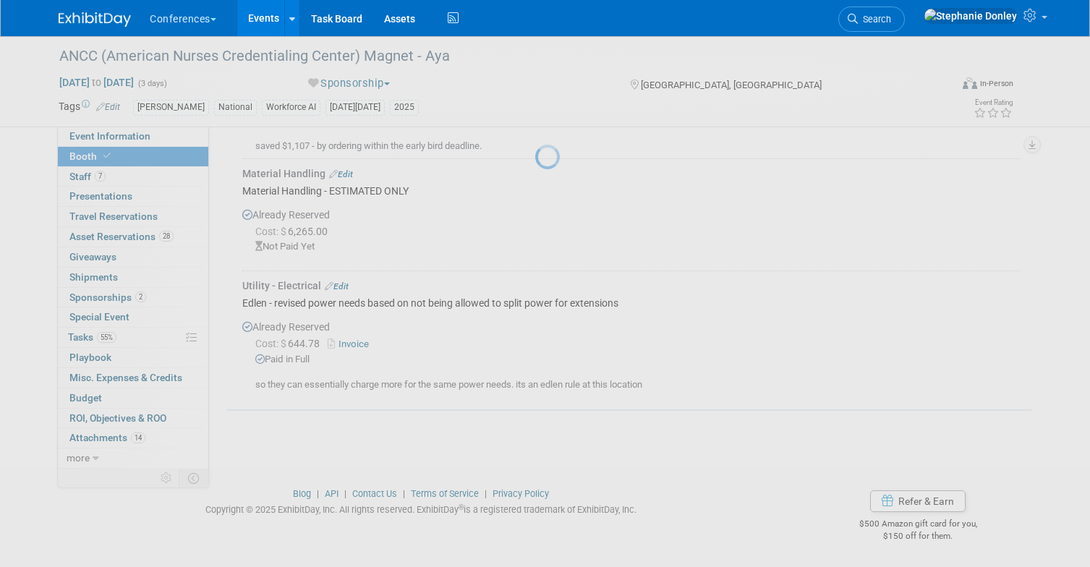
scroll to position [1987, 0]
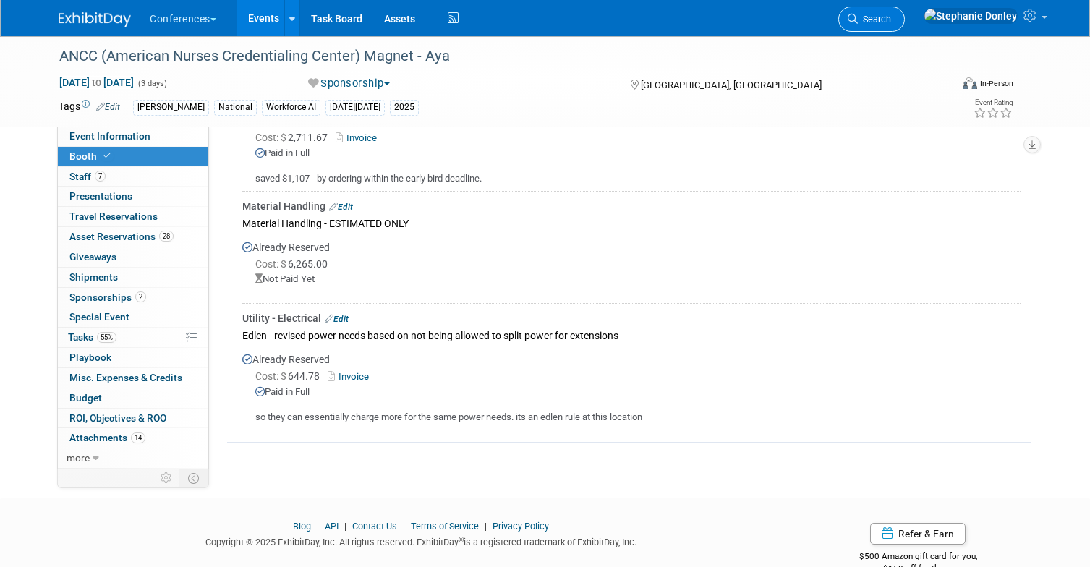
click at [891, 23] on span "Search" at bounding box center [874, 19] width 33 height 11
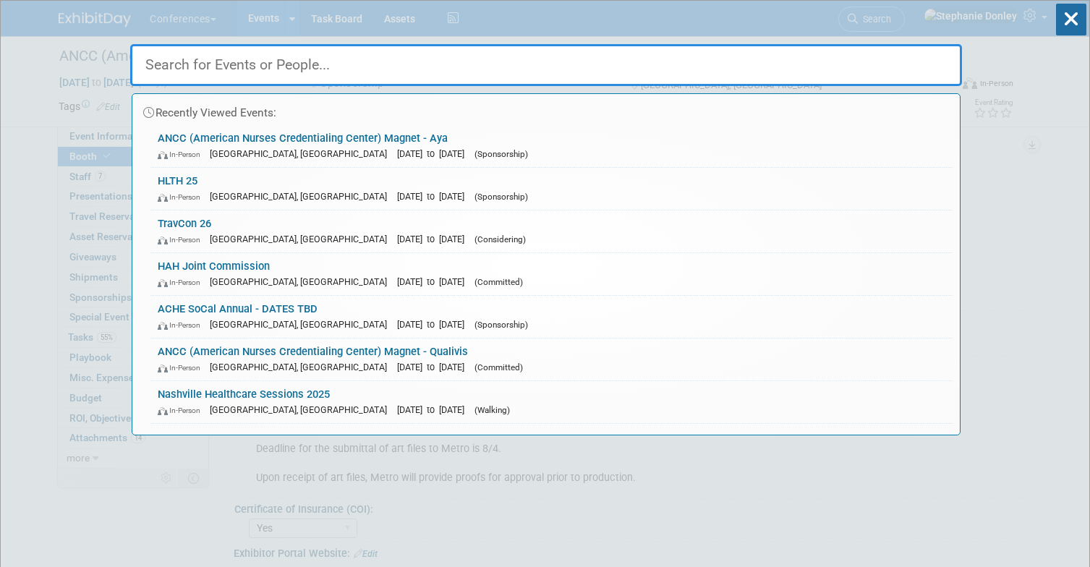
click at [568, 59] on input "text" at bounding box center [546, 65] width 832 height 42
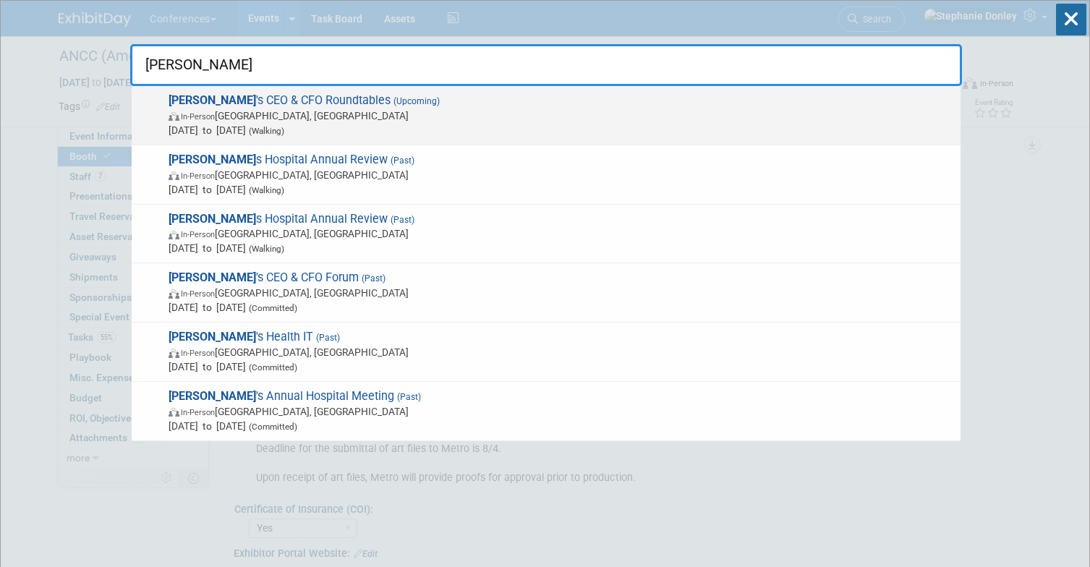
type input "[PERSON_NAME]"
click at [301, 119] on span "In-Person [GEOGRAPHIC_DATA], [GEOGRAPHIC_DATA]" at bounding box center [560, 115] width 785 height 14
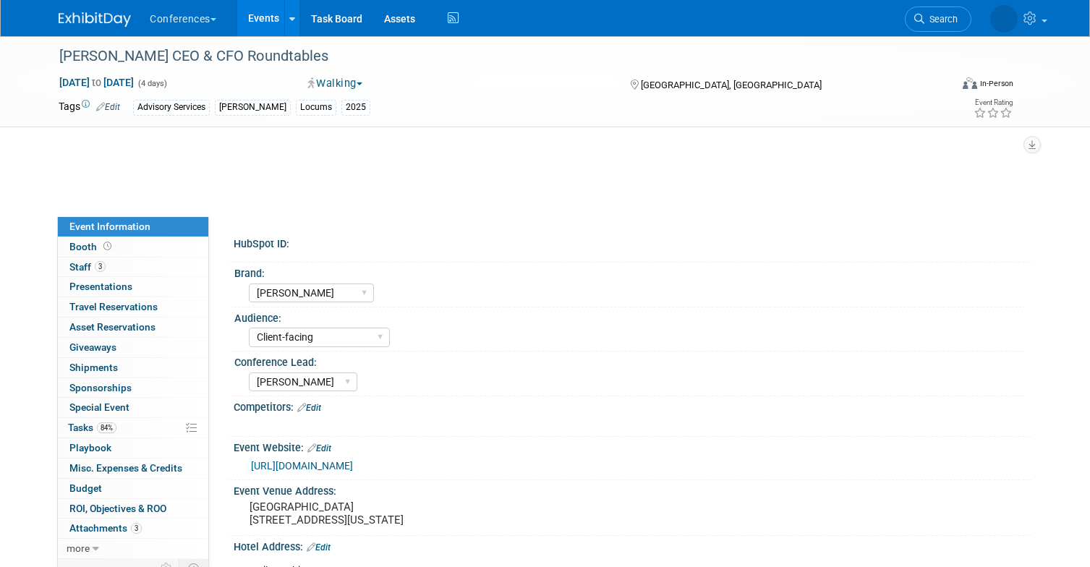
select select "[PERSON_NAME]"
select select "Client-facing"
select select "[PERSON_NAME]"
